Goal: Information Seeking & Learning: Learn about a topic

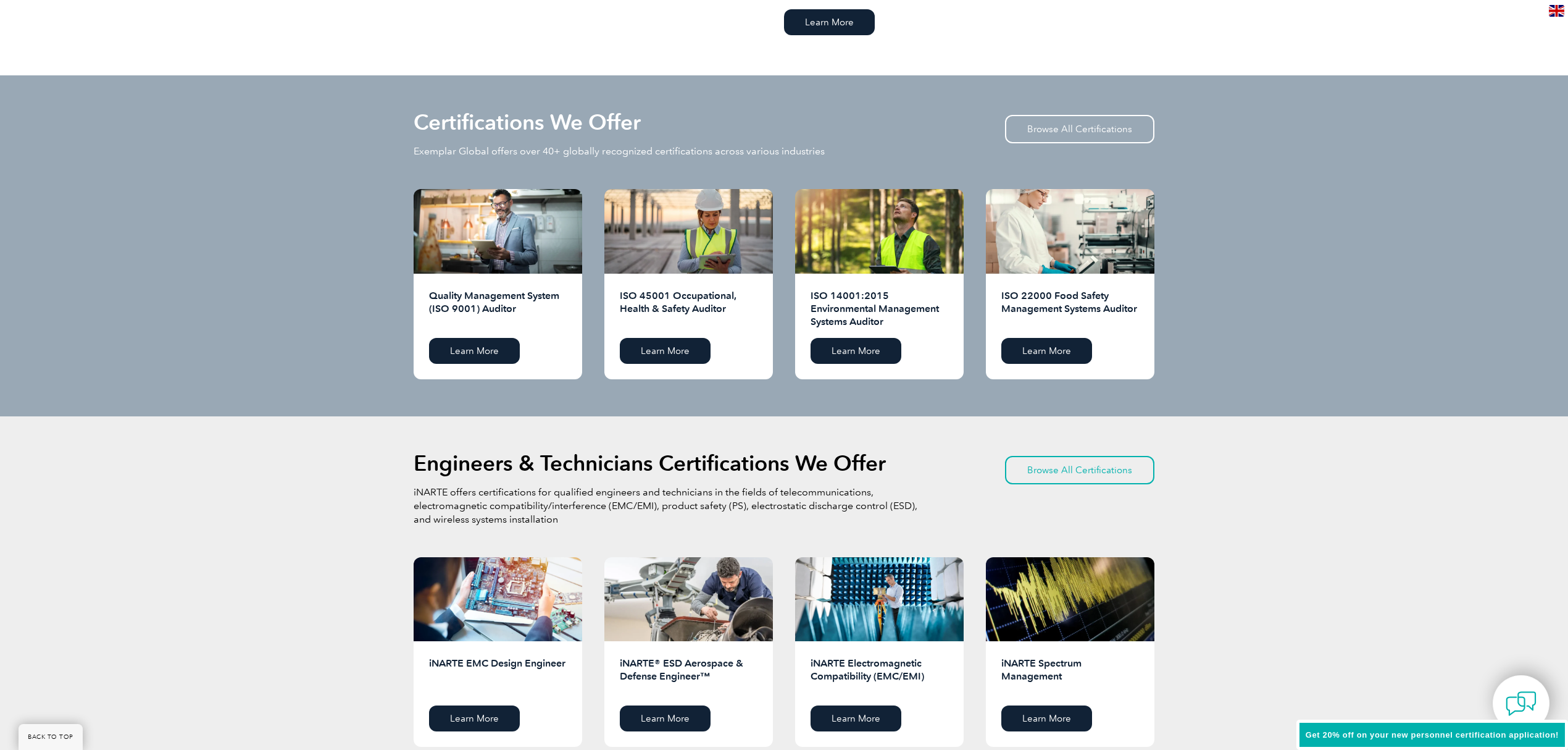
scroll to position [989, 0]
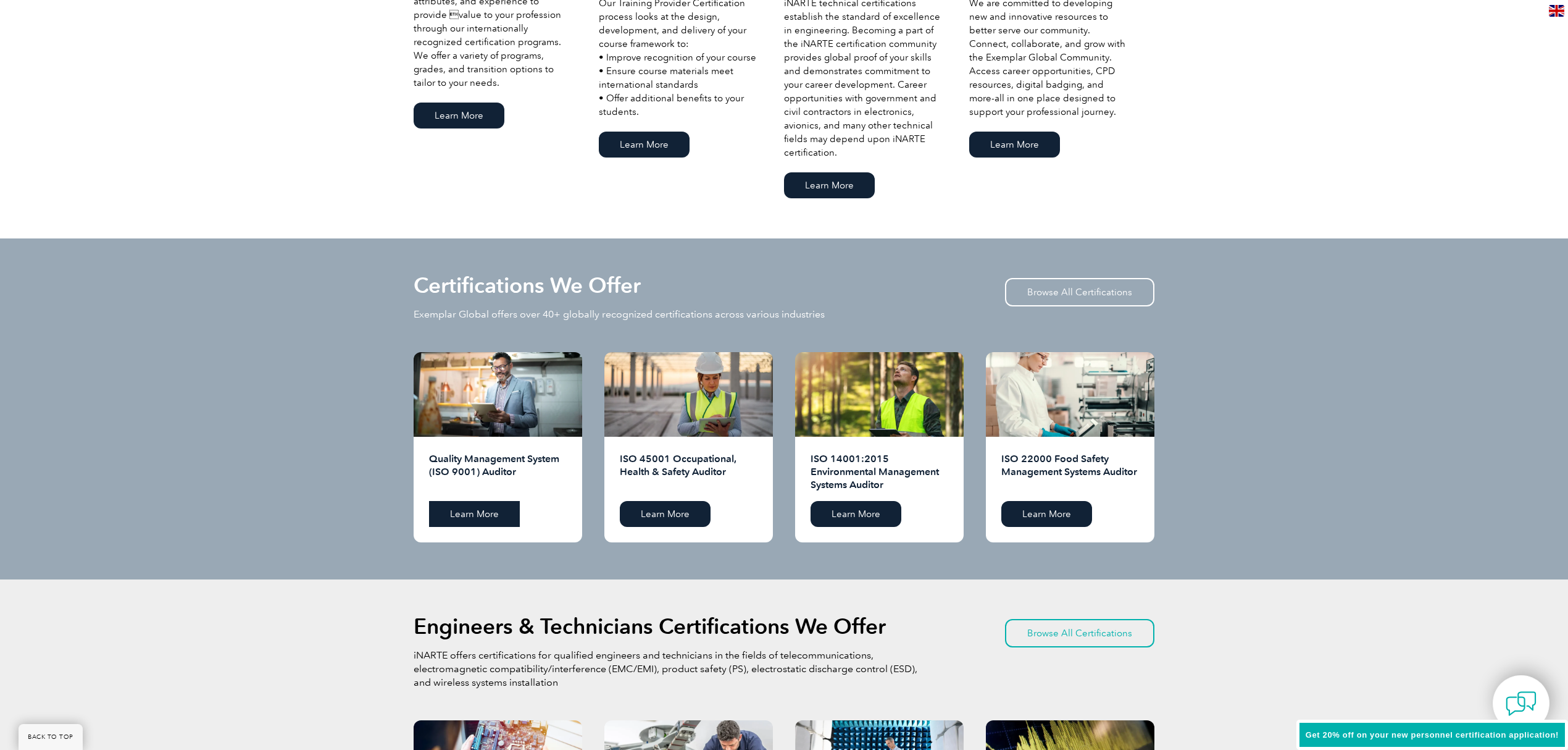
click at [489, 523] on link "Learn More" at bounding box center [475, 514] width 91 height 26
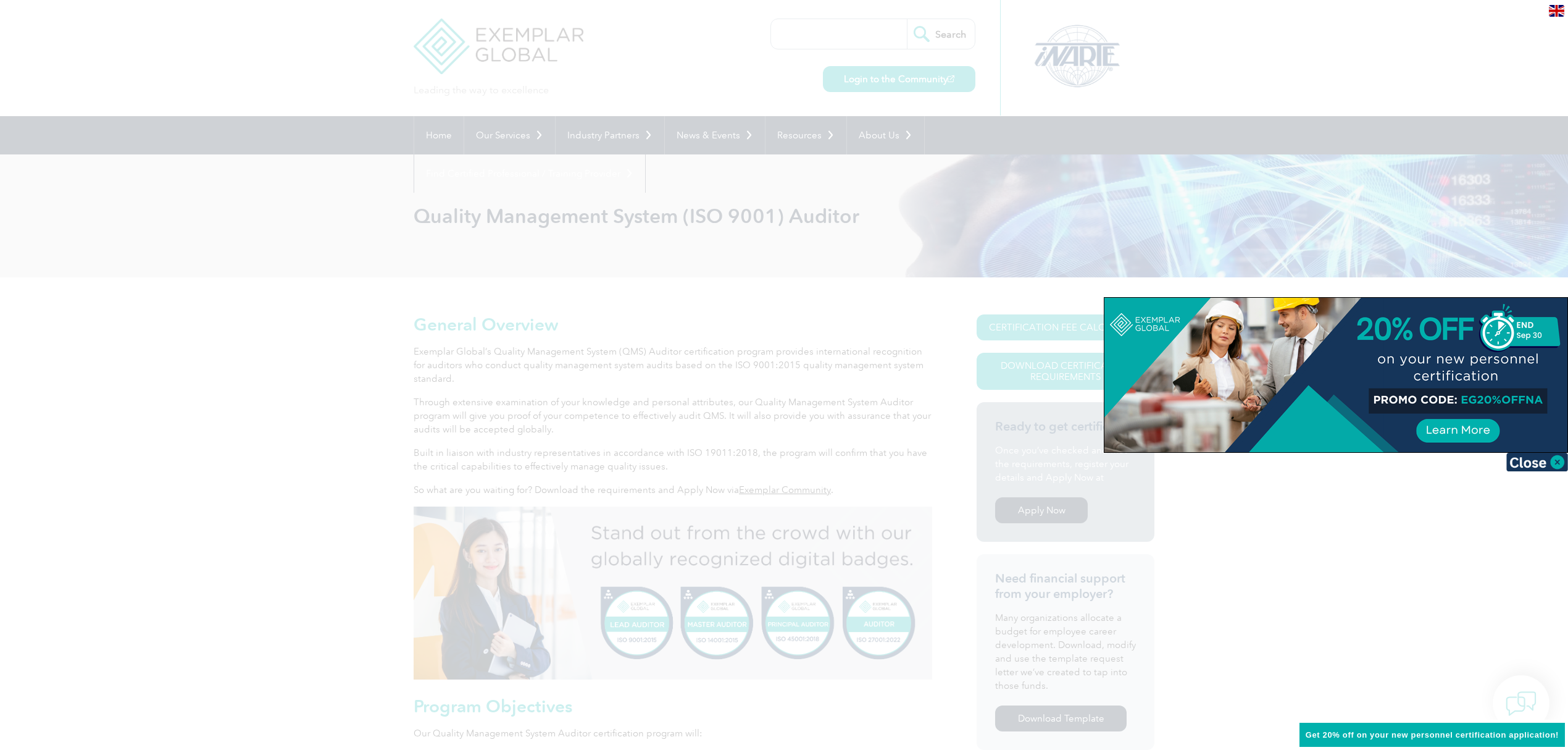
scroll to position [82, 0]
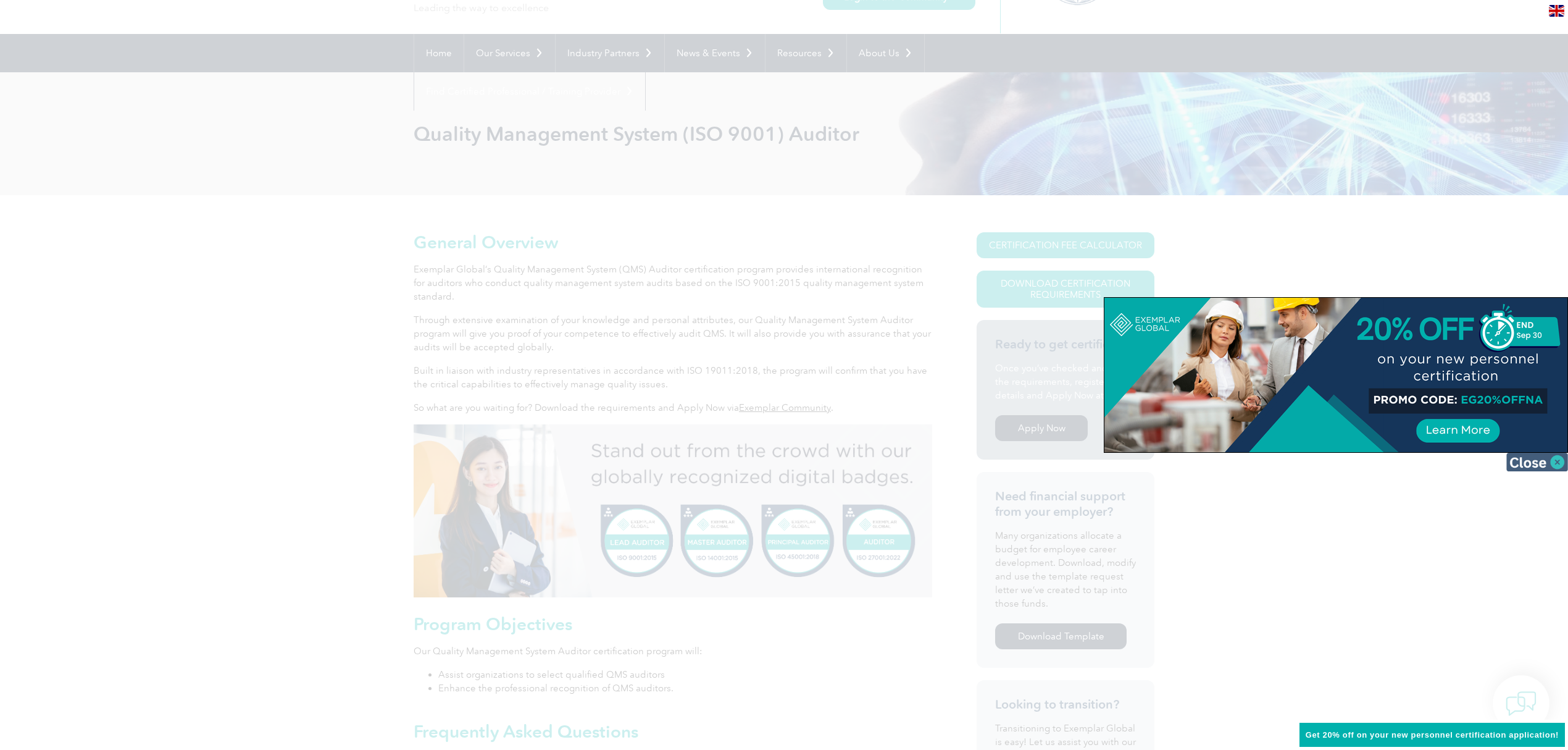
click at [1527, 460] on img at bounding box center [1537, 461] width 61 height 18
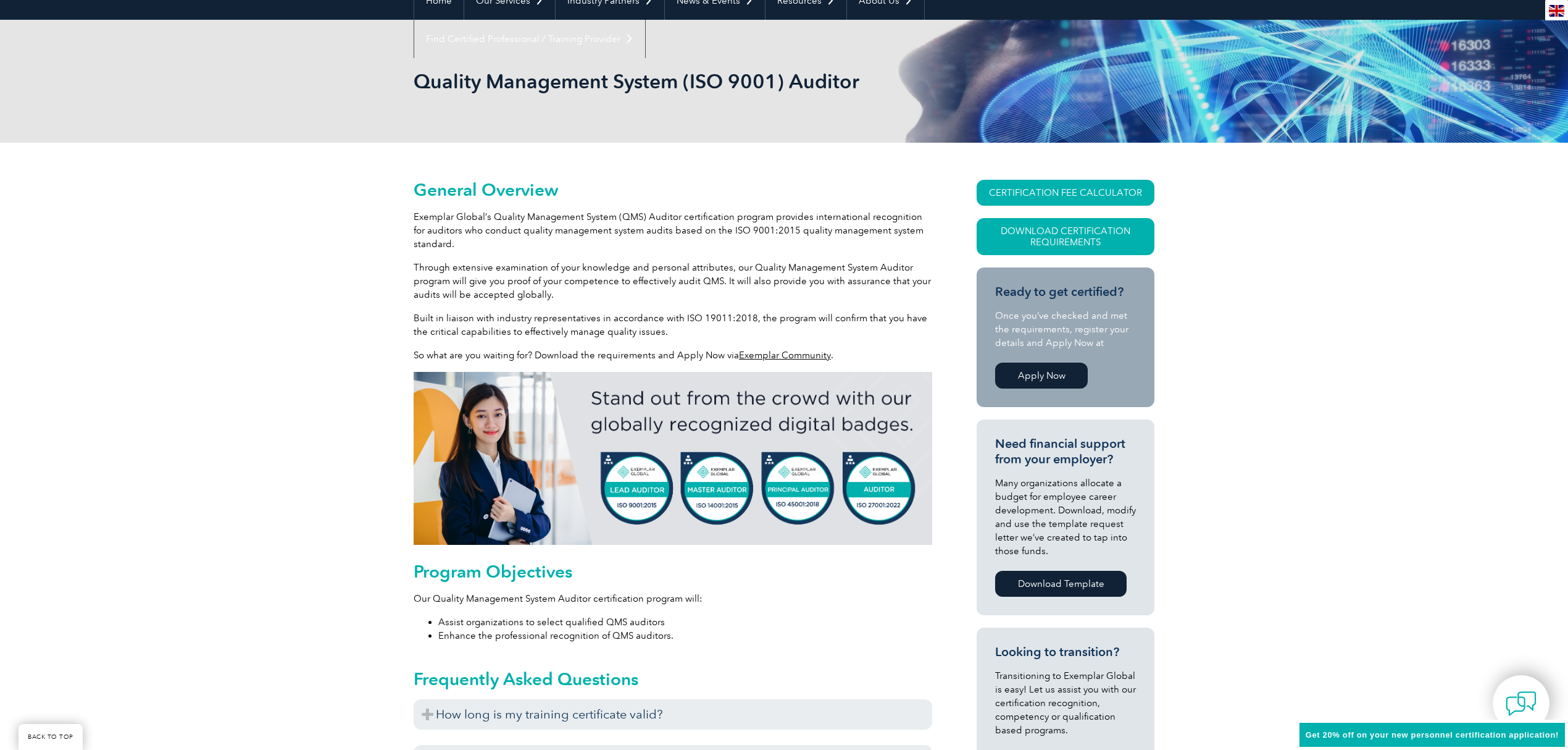
scroll to position [164, 0]
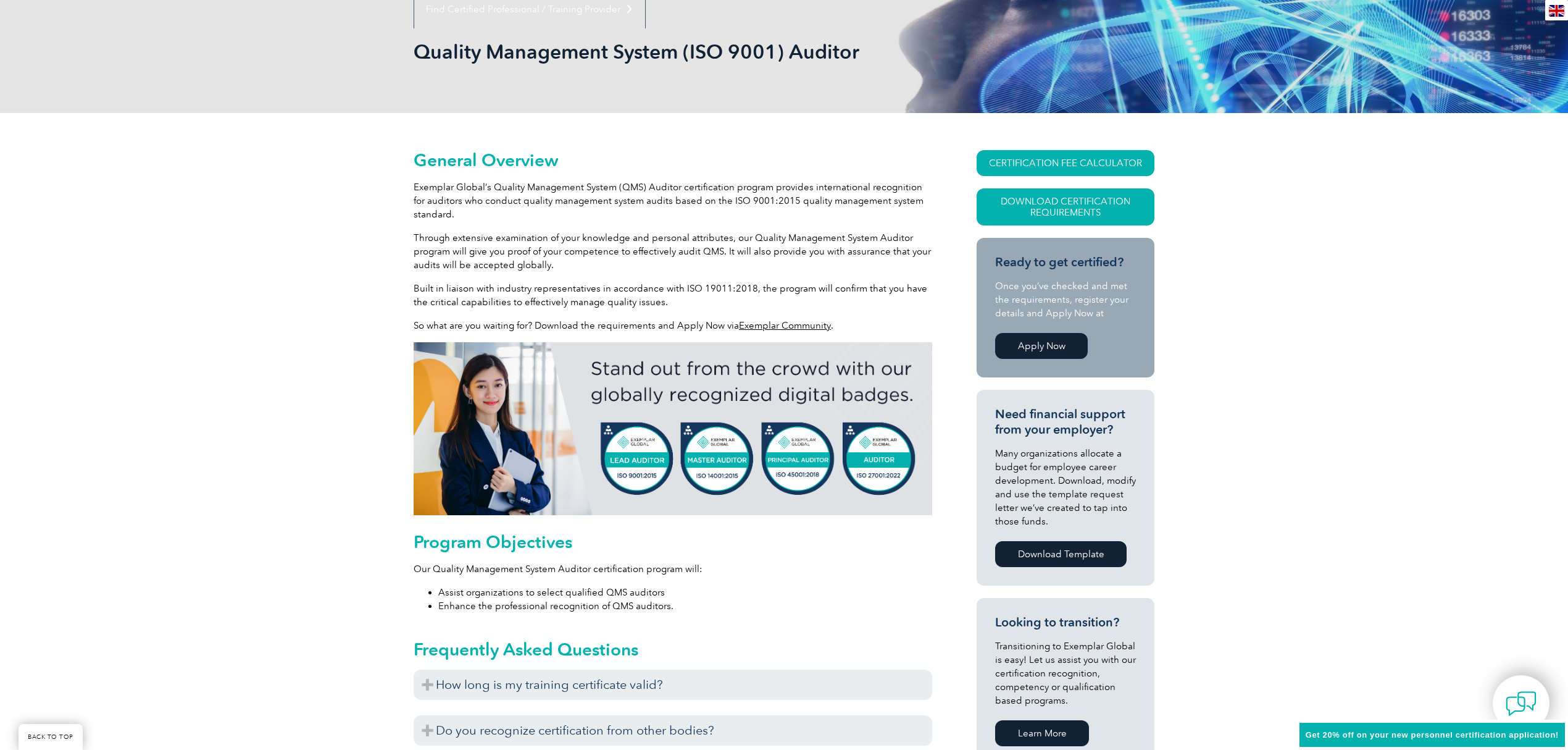
click at [1068, 346] on link "Apply Now" at bounding box center [1042, 345] width 93 height 26
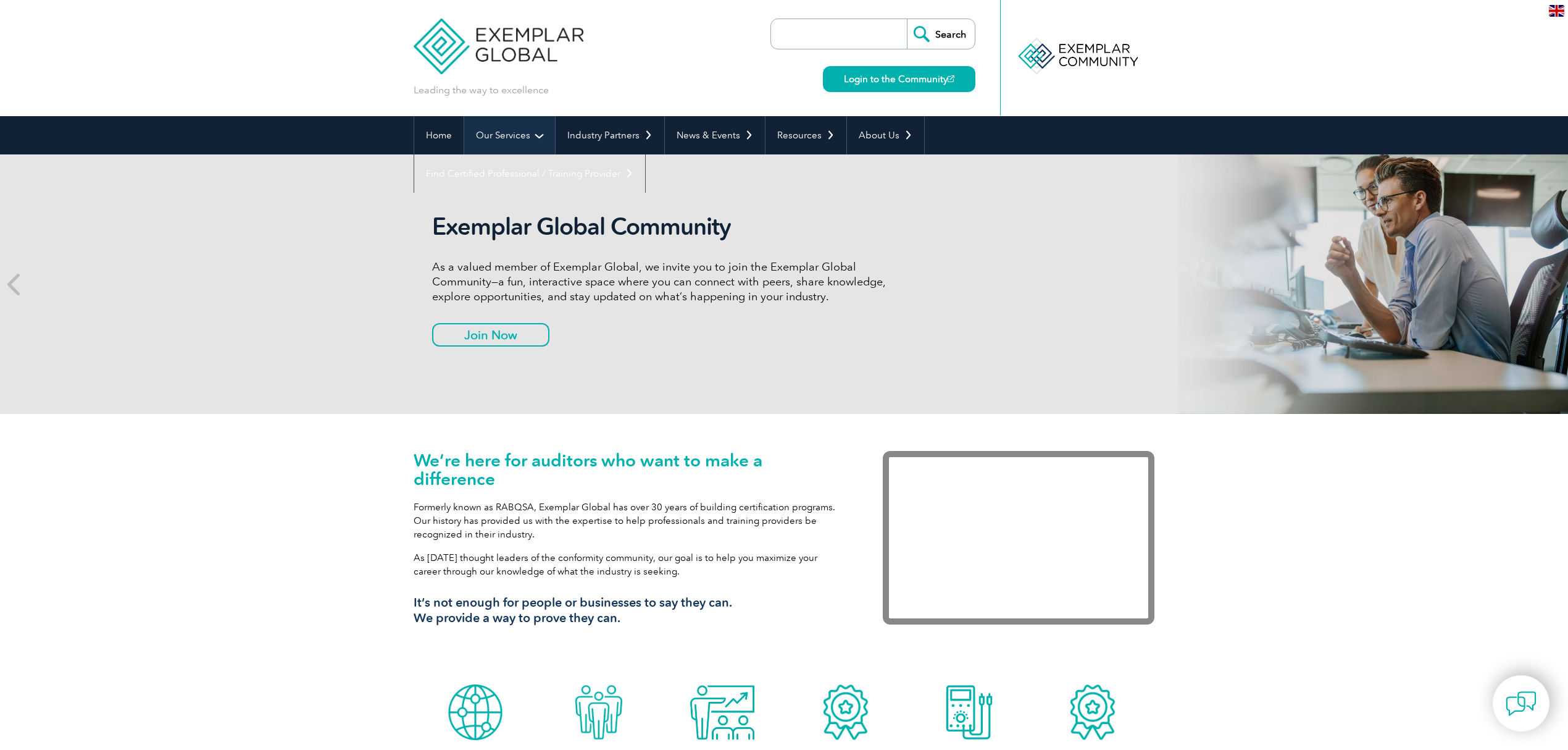
click at [536, 137] on link "Our Services" at bounding box center [510, 136] width 91 height 38
click at [530, 132] on link "Our Services" at bounding box center [510, 136] width 91 height 38
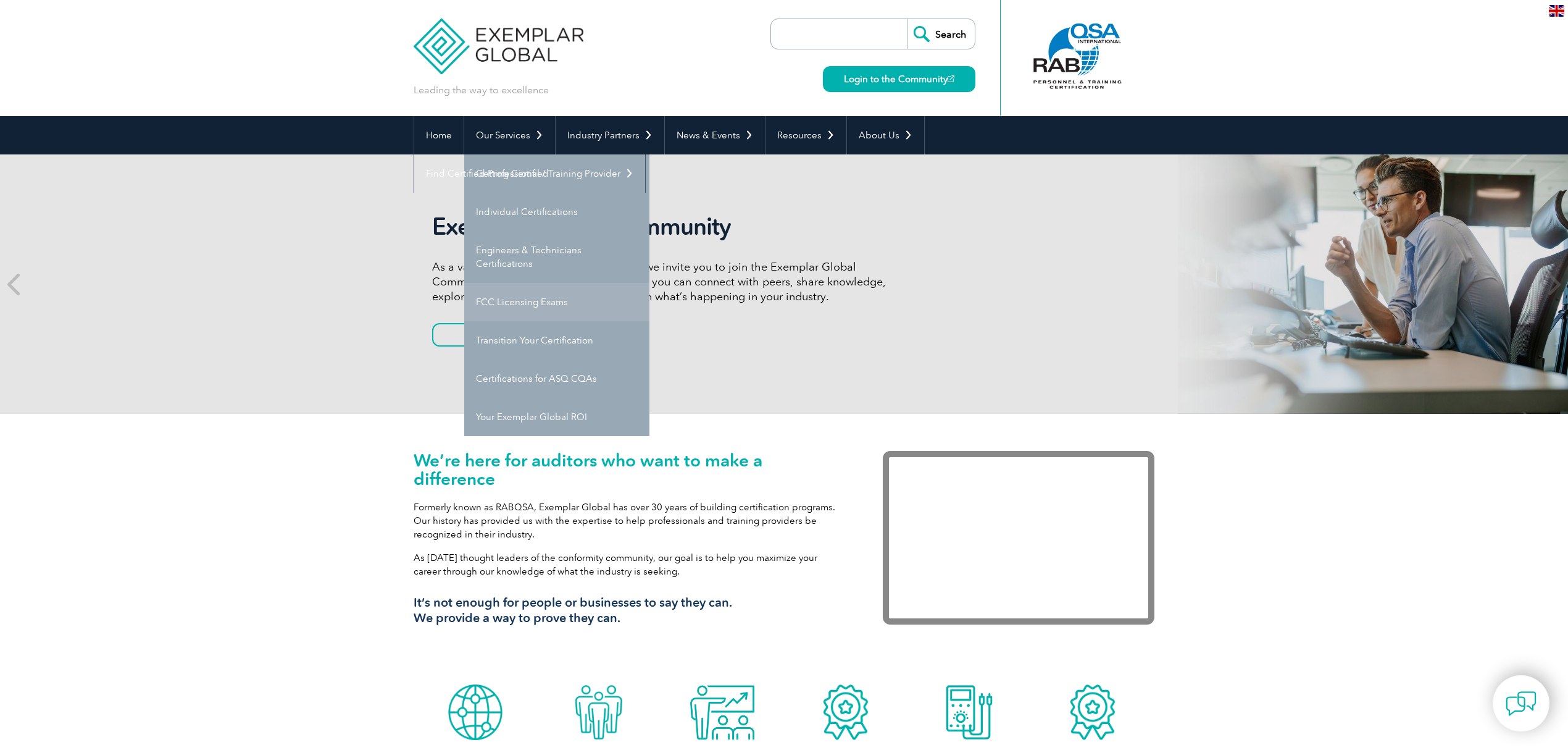
click at [539, 307] on link "FCC Licensing Exams" at bounding box center [557, 302] width 185 height 38
